Goal: Task Accomplishment & Management: Manage account settings

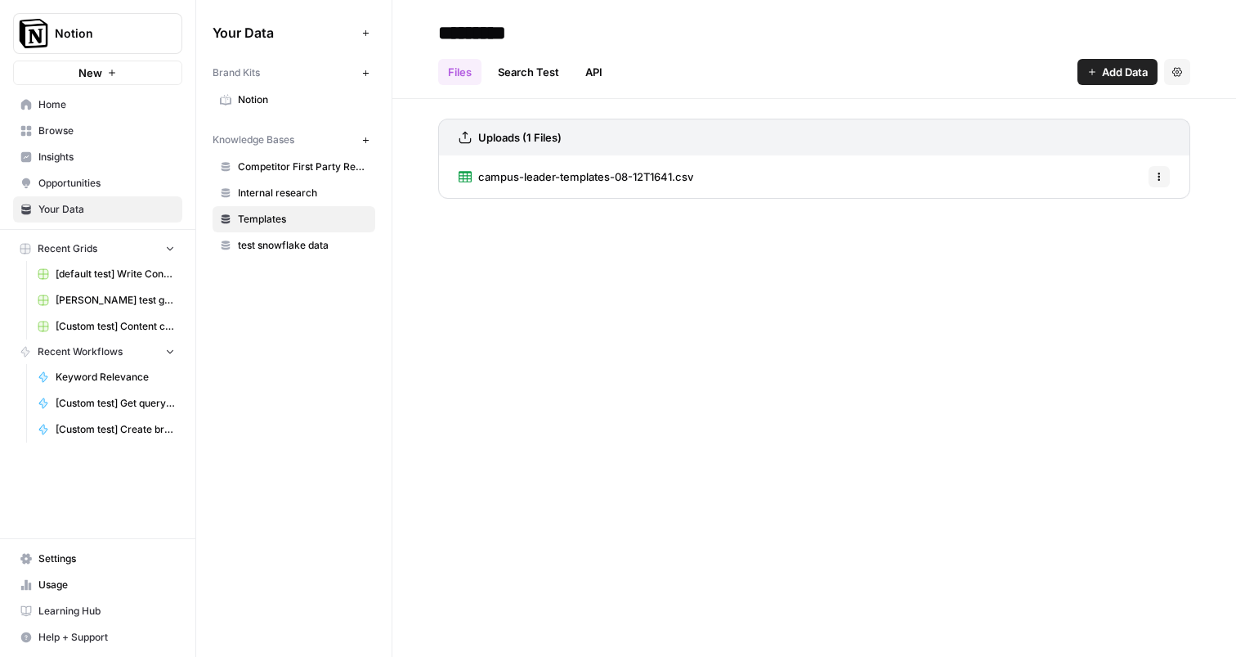
click at [79, 564] on span "Settings" at bounding box center [106, 558] width 137 height 15
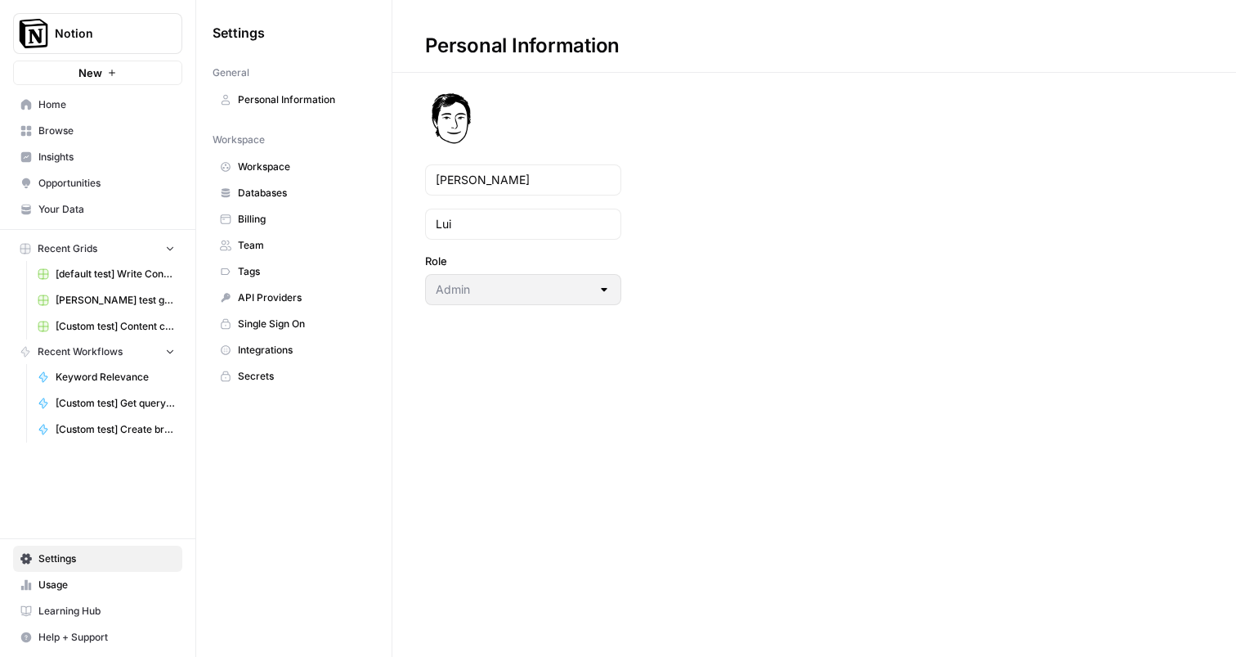
click at [259, 244] on span "Team" at bounding box center [303, 245] width 130 height 15
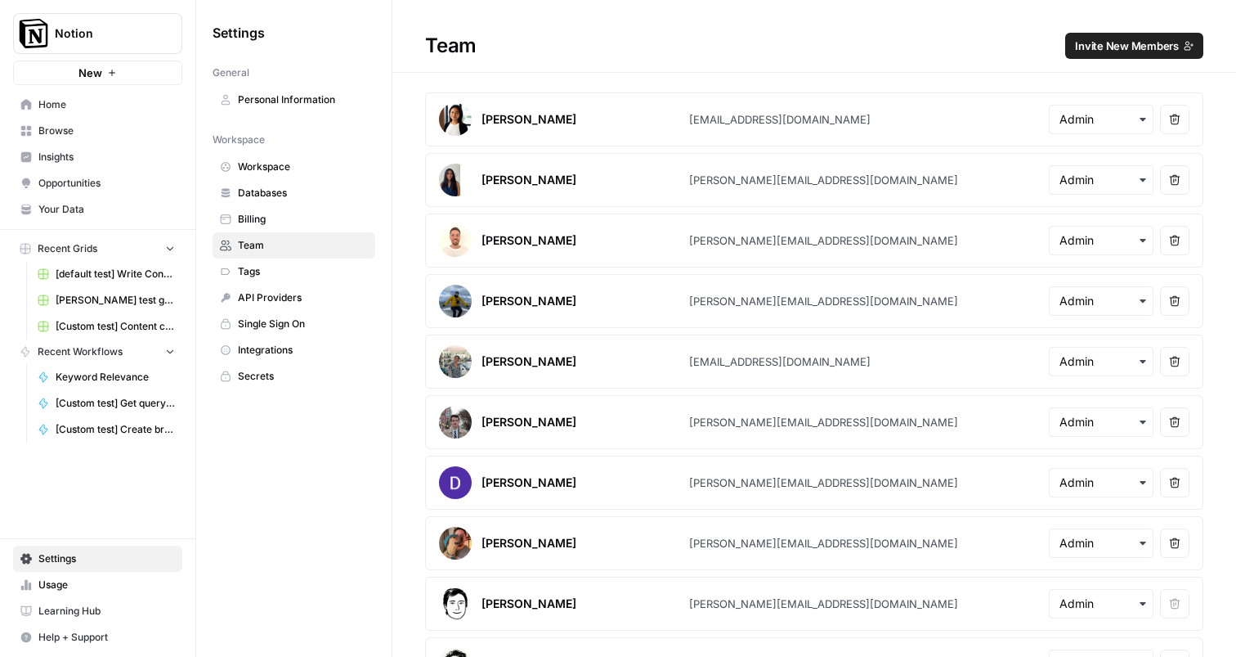
scroll to position [404, 0]
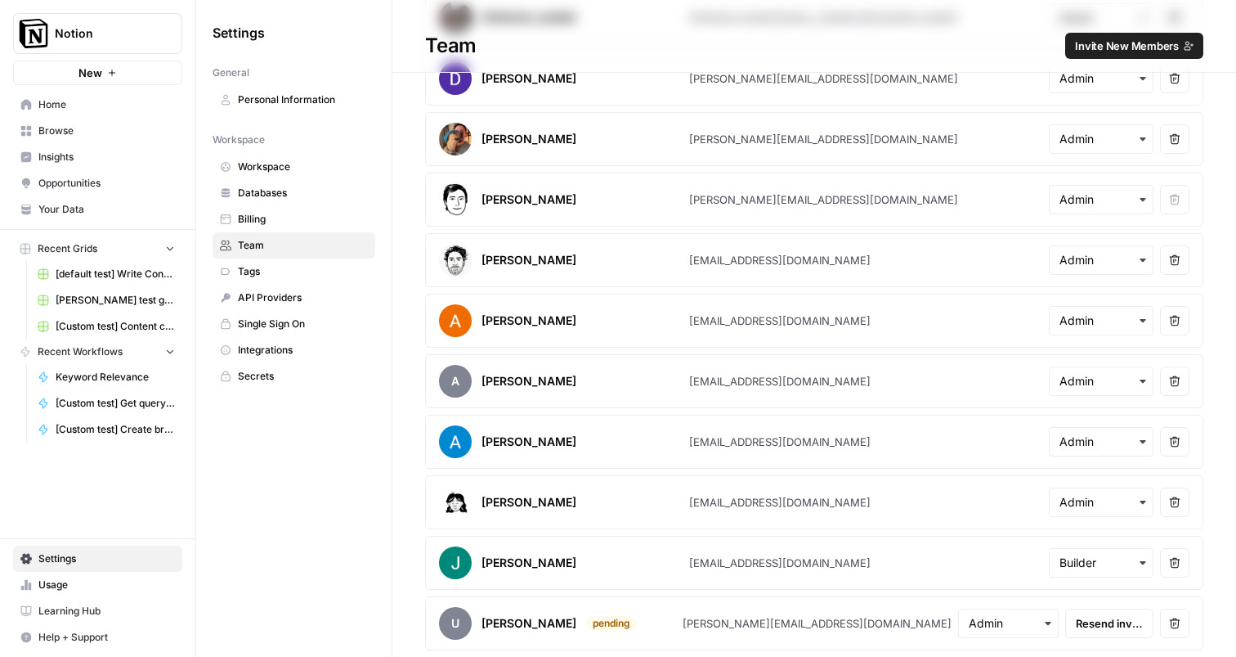
click at [1083, 625] on span "Resend invite" at bounding box center [1109, 623] width 67 height 16
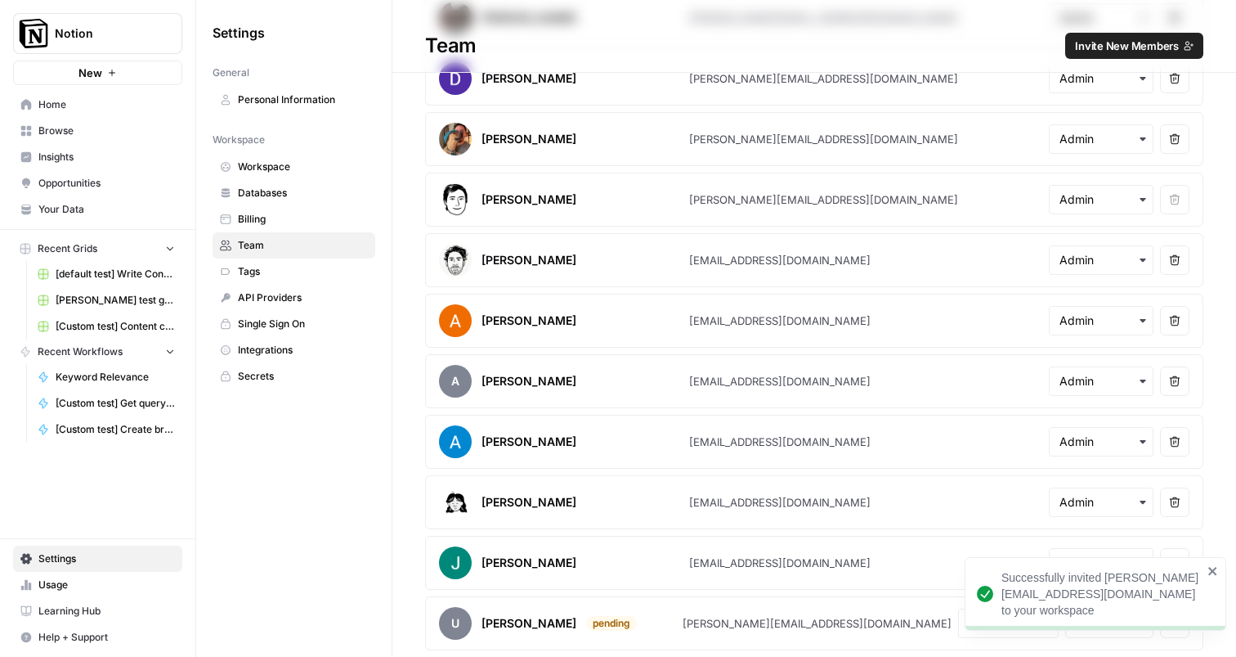
click at [1220, 572] on div "Successfully invited sean@makenotion.com to your workspace" at bounding box center [1096, 594] width 262 height 74
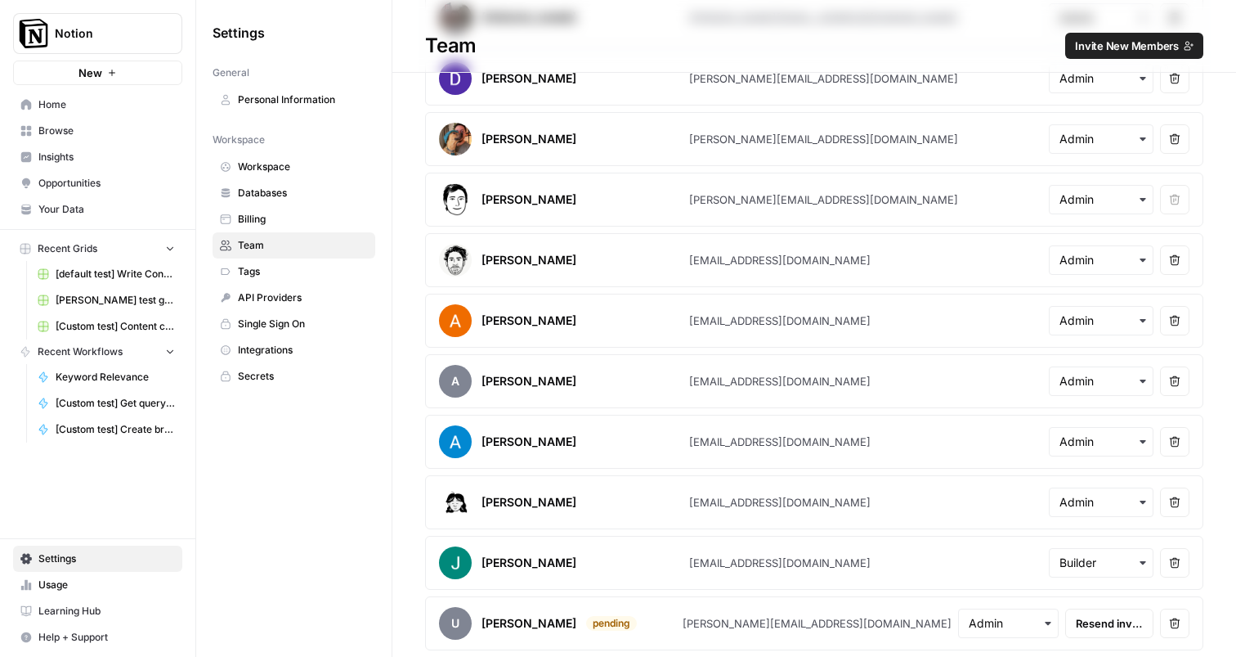
click at [1226, 551] on div "Zoe Febrero zoe@airops.com Remove user Melanie Dell'Olio melanie@airops.com Rem…" at bounding box center [814, 169] width 844 height 962
